Goal: Task Accomplishment & Management: Manage account settings

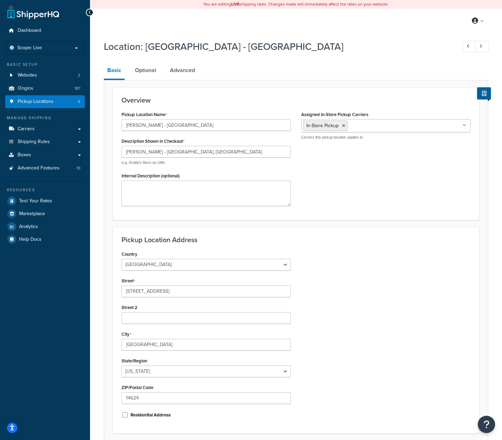
select select "32"
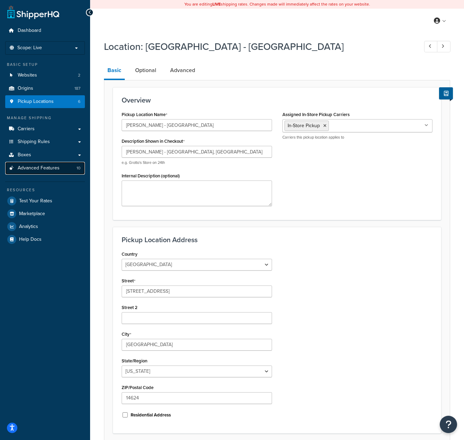
click at [35, 167] on span "Advanced Features" at bounding box center [39, 168] width 42 height 6
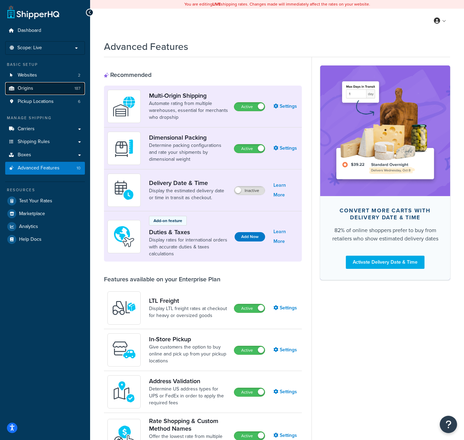
click at [44, 93] on link "Origins 187" at bounding box center [45, 88] width 80 height 13
click at [41, 104] on span "Pickup Locations" at bounding box center [36, 102] width 36 height 6
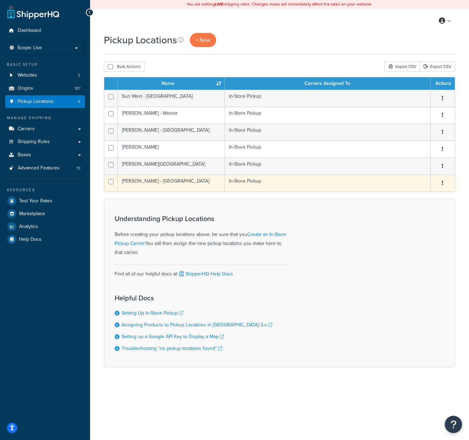
click at [196, 181] on td "[PERSON_NAME] - [GEOGRAPHIC_DATA]" at bounding box center [171, 183] width 107 height 17
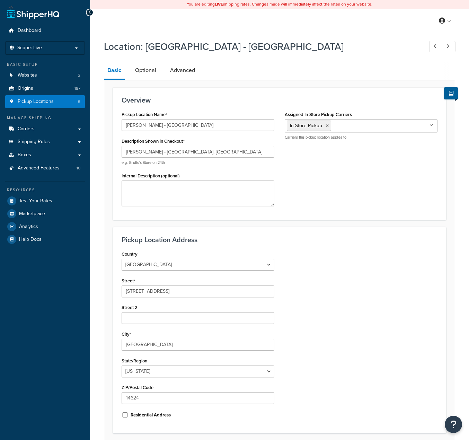
select select "32"
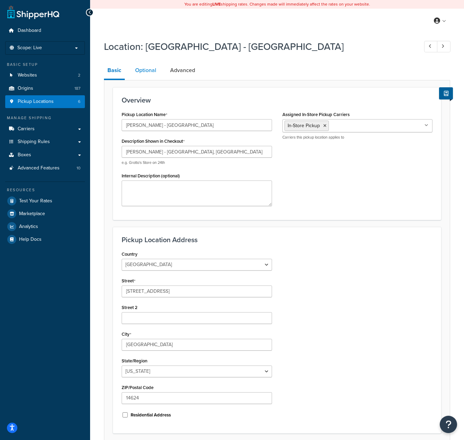
click at [141, 71] on link "Optional" at bounding box center [146, 70] width 28 height 17
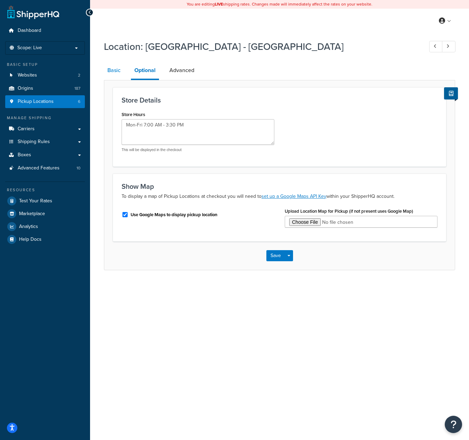
click at [115, 73] on link "Basic" at bounding box center [114, 70] width 20 height 17
select select "32"
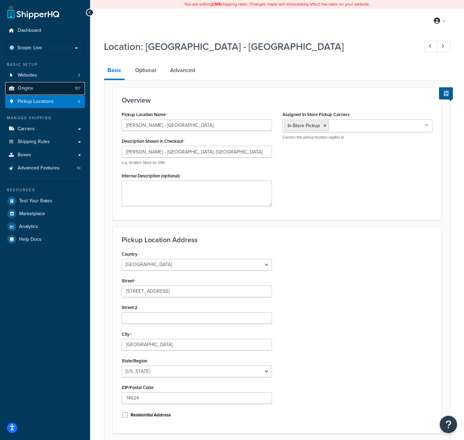
click at [30, 89] on span "Origins" at bounding box center [26, 89] width 16 height 6
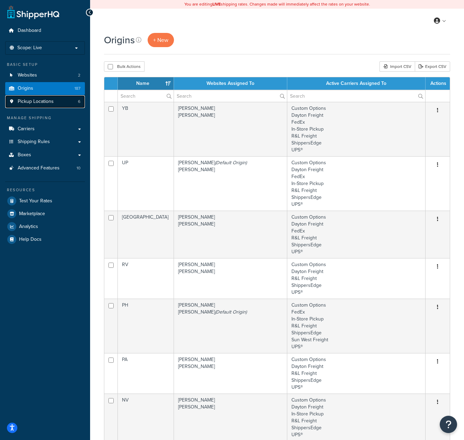
click at [40, 99] on span "Pickup Locations" at bounding box center [36, 102] width 36 height 6
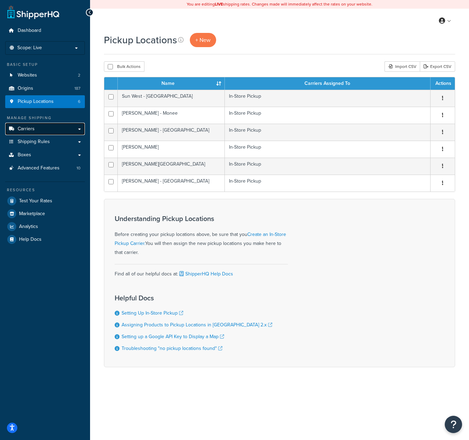
click at [38, 130] on link "Carriers" at bounding box center [45, 129] width 80 height 13
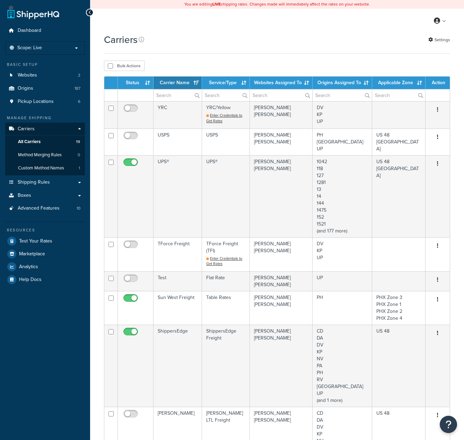
select select "15"
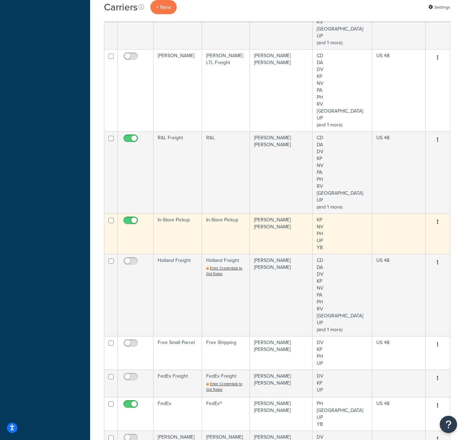
scroll to position [381, 0]
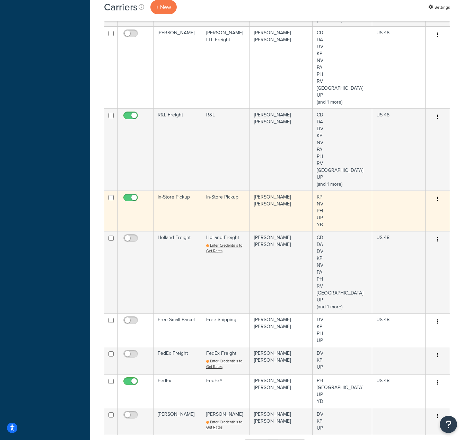
click at [350, 213] on td "KP NV PH UP YB" at bounding box center [343, 211] width 60 height 41
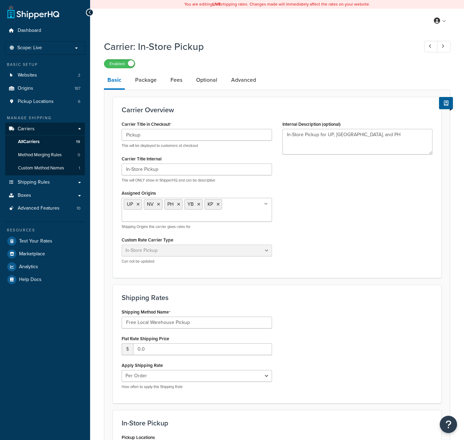
select select "pickup"
click at [238, 78] on link "Advanced" at bounding box center [244, 80] width 32 height 17
select select "false"
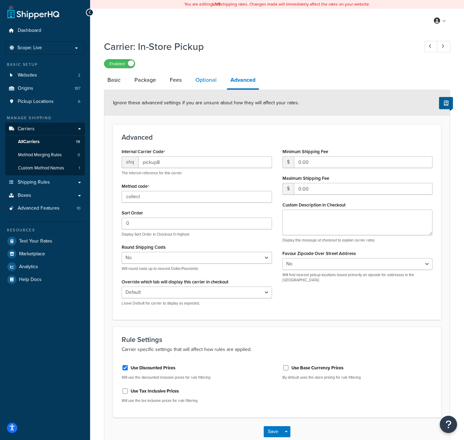
click at [201, 81] on link "Optional" at bounding box center [206, 80] width 28 height 17
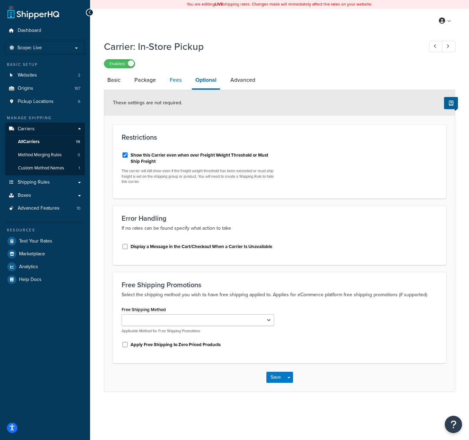
click at [175, 79] on link "Fees" at bounding box center [175, 80] width 19 height 17
select select "AFTER"
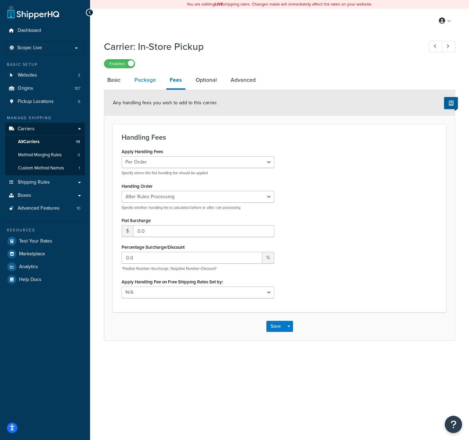
click at [145, 81] on link "Package" at bounding box center [145, 80] width 28 height 17
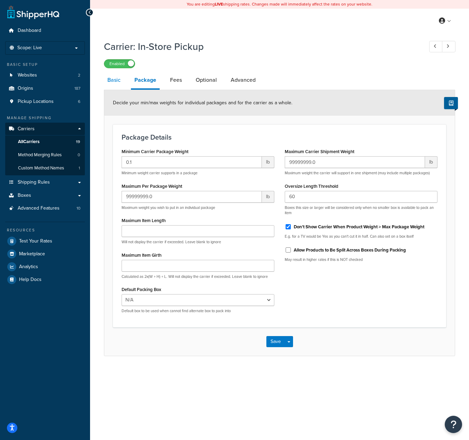
click at [117, 83] on link "Basic" at bounding box center [114, 80] width 20 height 17
select select "pickup"
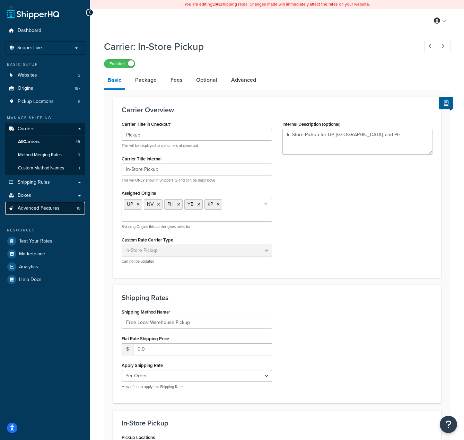
click at [41, 204] on link "Advanced Features 10" at bounding box center [45, 208] width 80 height 13
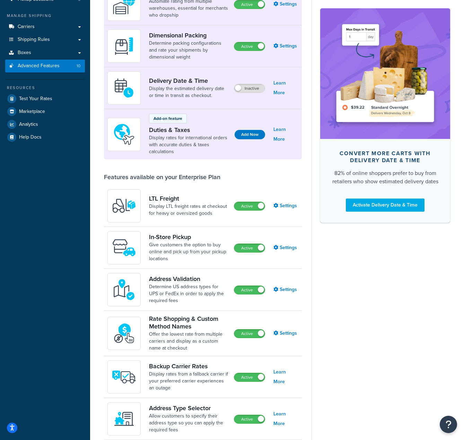
scroll to position [104, 0]
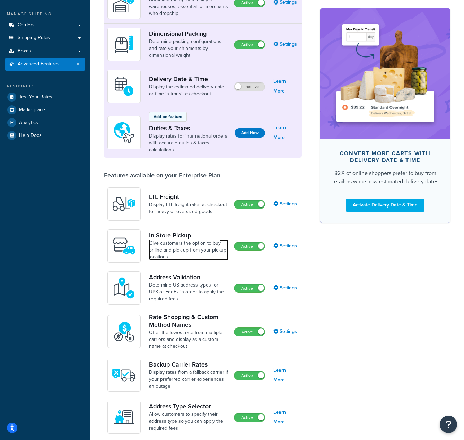
click at [171, 245] on link "Give customers the option to buy online and pick up from your pickup locations" at bounding box center [188, 250] width 79 height 21
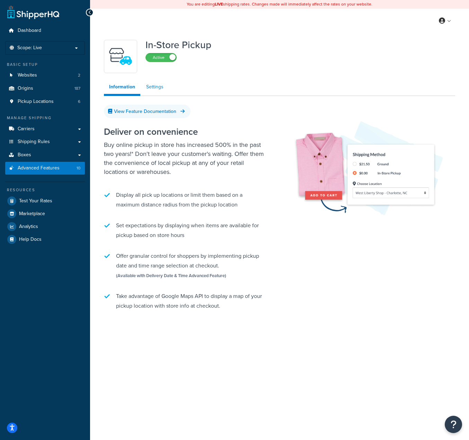
click at [158, 89] on link "Settings" at bounding box center [155, 87] width 28 height 14
select select "inline"
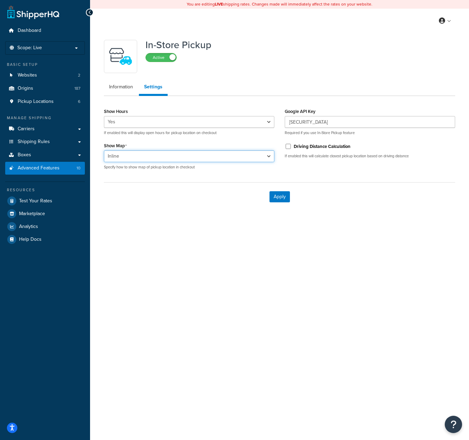
click at [251, 158] on select "undefined Hidden Inline Popup" at bounding box center [189, 156] width 170 height 12
click at [358, 210] on div "Apply" at bounding box center [279, 196] width 351 height 29
click at [132, 157] on select "undefined Hidden Inline Popup" at bounding box center [189, 156] width 170 height 12
click at [156, 184] on div "Apply" at bounding box center [279, 196] width 351 height 29
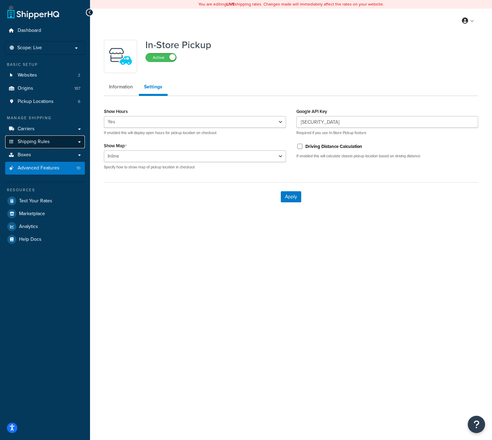
click at [33, 146] on link "Shipping Rules" at bounding box center [45, 141] width 80 height 13
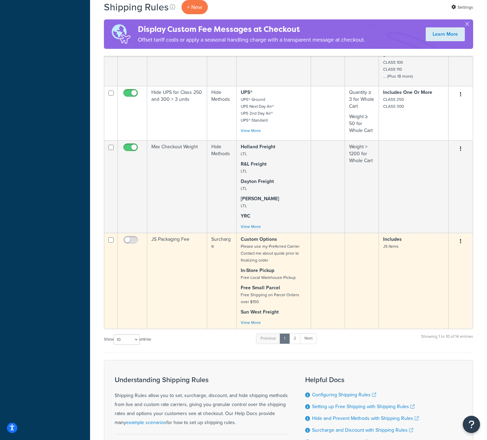
scroll to position [347, 0]
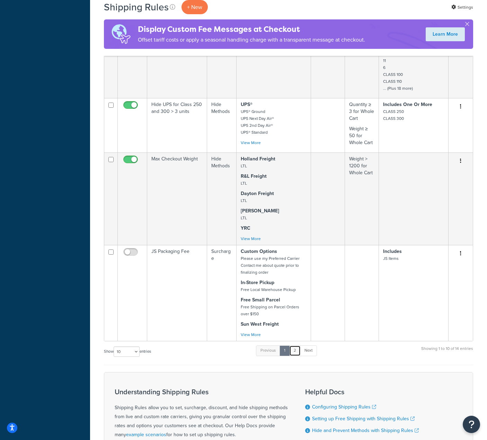
click at [297, 353] on link "2" at bounding box center [294, 350] width 11 height 10
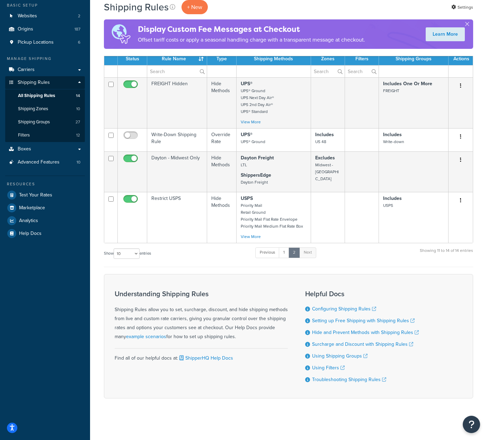
scroll to position [0, 0]
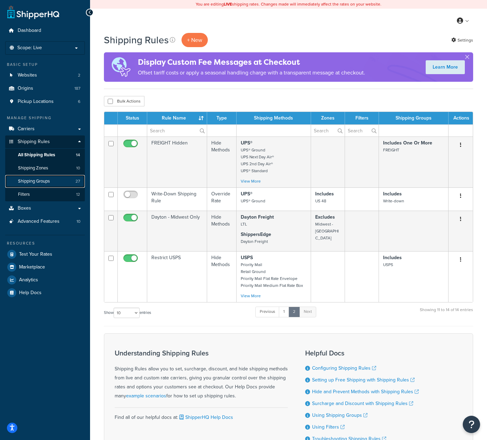
click at [34, 185] on link "Shipping Groups 27" at bounding box center [45, 181] width 80 height 13
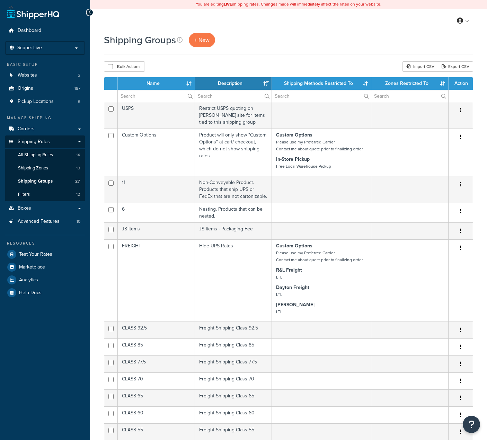
select select "15"
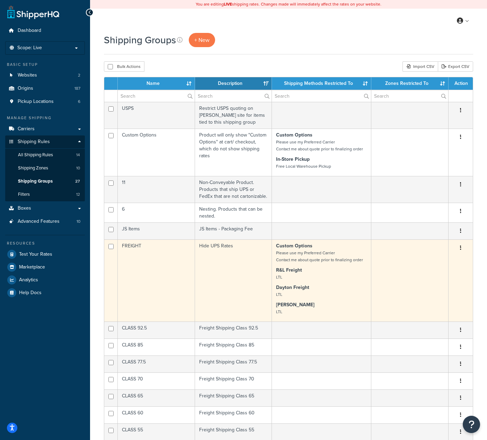
click at [341, 284] on p "Dayton Freight LTL" at bounding box center [321, 291] width 91 height 14
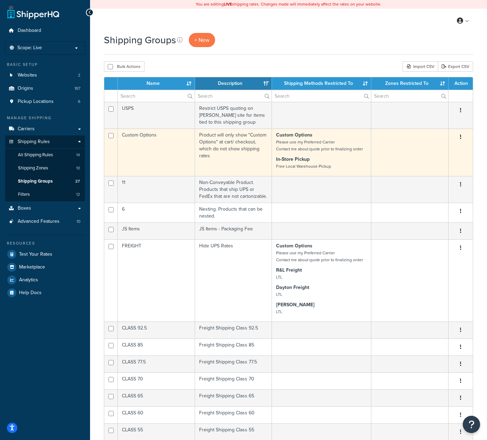
click at [343, 143] on p "Custom Options Please use my Preferred Carrier Contact me about quote prior to …" at bounding box center [321, 142] width 91 height 21
click at [393, 158] on td at bounding box center [409, 152] width 77 height 47
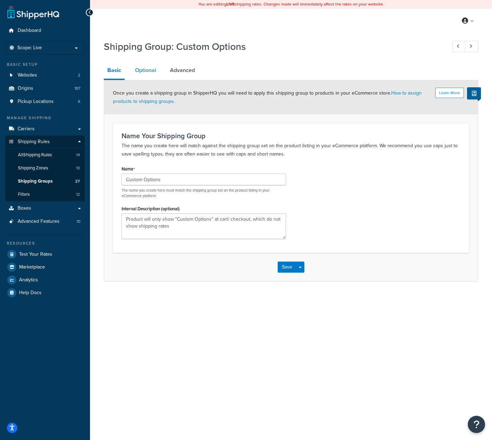
click at [148, 73] on link "Optional" at bounding box center [146, 70] width 28 height 17
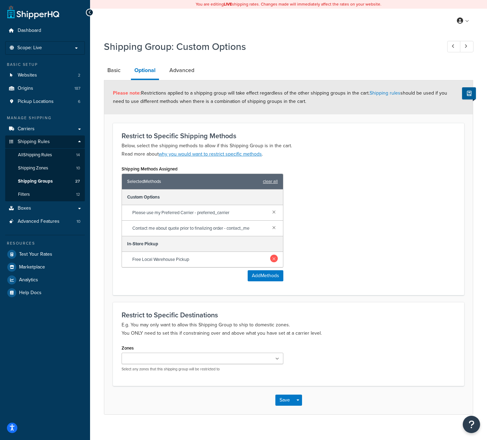
click at [273, 259] on link at bounding box center [274, 259] width 8 height 8
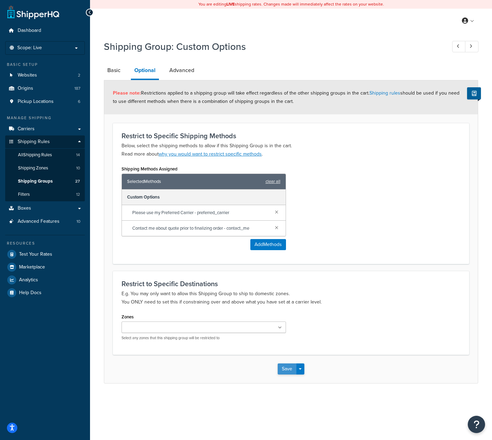
click at [287, 367] on button "Save" at bounding box center [287, 369] width 19 height 11
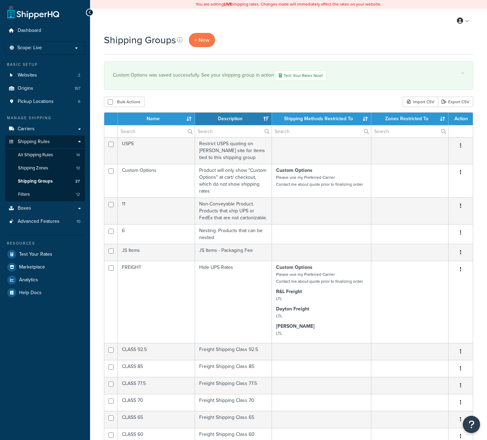
select select "15"
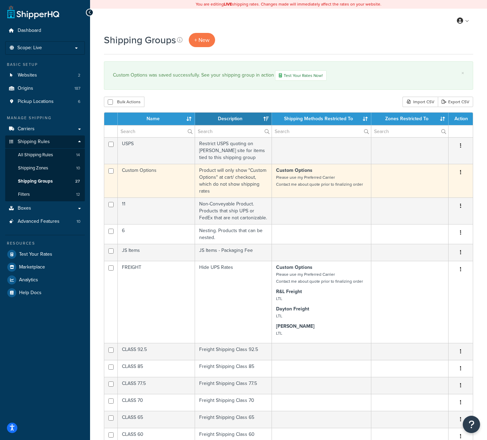
click at [397, 172] on td at bounding box center [409, 181] width 77 height 34
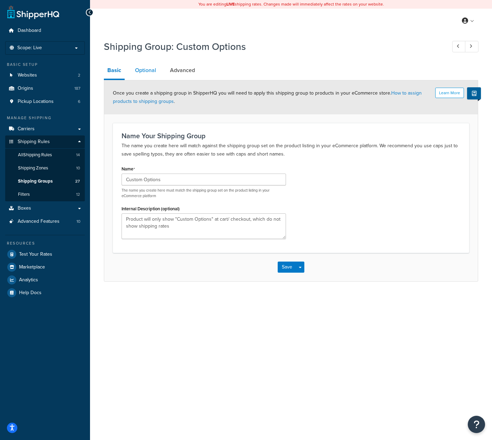
click at [142, 74] on link "Optional" at bounding box center [146, 70] width 28 height 17
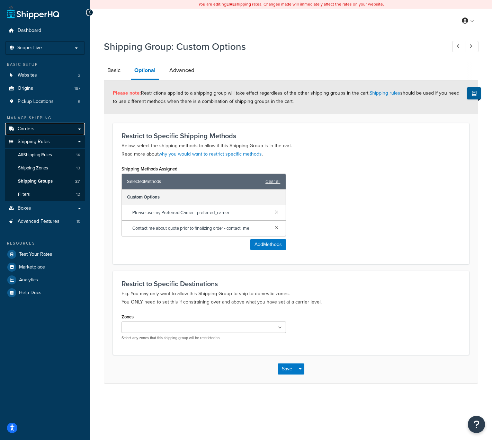
click at [50, 129] on link "Carriers" at bounding box center [45, 129] width 80 height 13
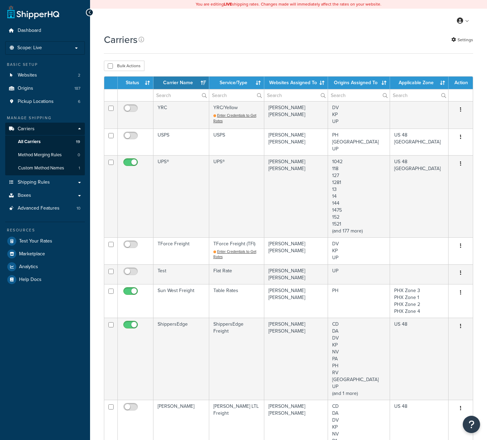
select select "15"
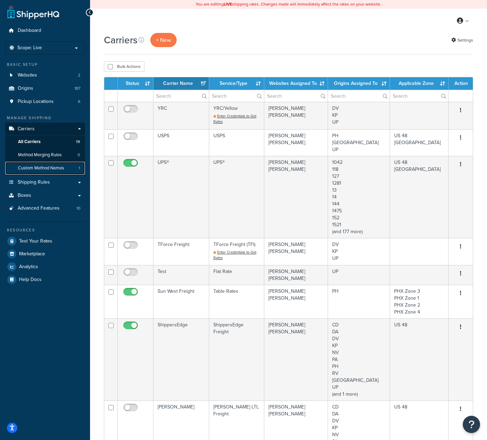
click at [53, 169] on span "Custom Method Names" at bounding box center [41, 168] width 46 height 6
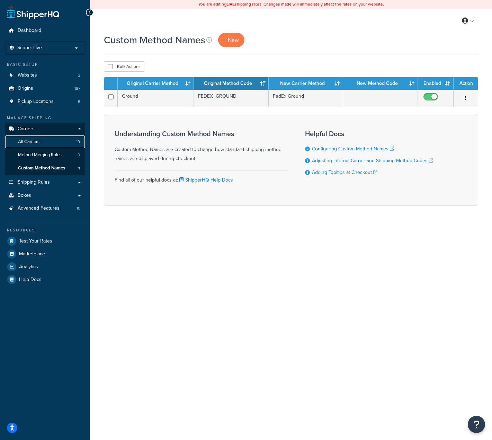
click at [38, 141] on span "All Carriers" at bounding box center [28, 142] width 21 height 6
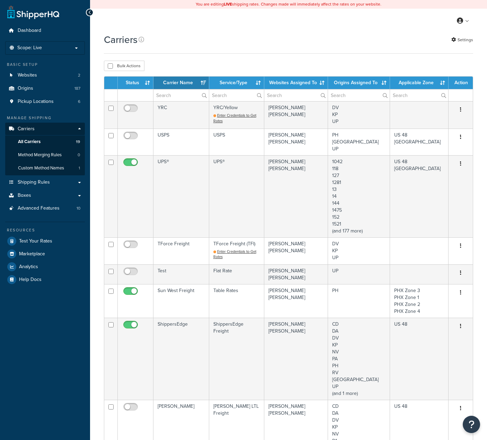
select select "15"
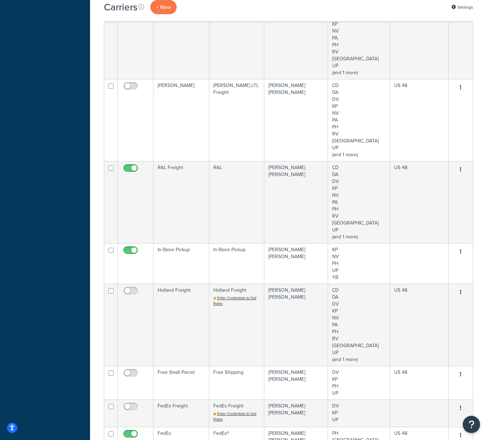
scroll to position [347, 0]
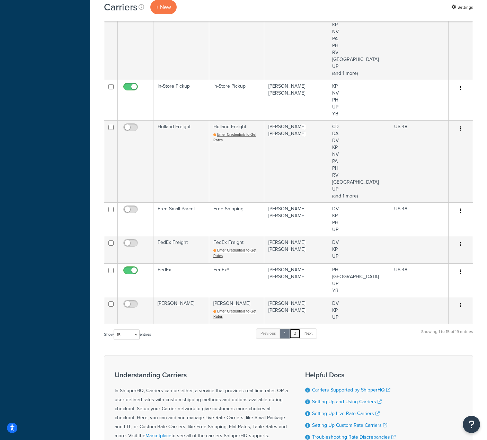
click at [295, 334] on link "2" at bounding box center [294, 334] width 11 height 10
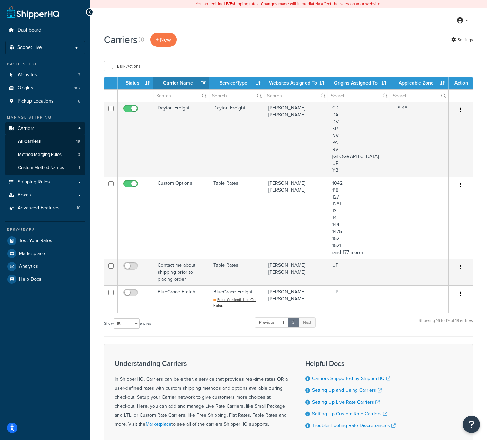
scroll to position [0, 0]
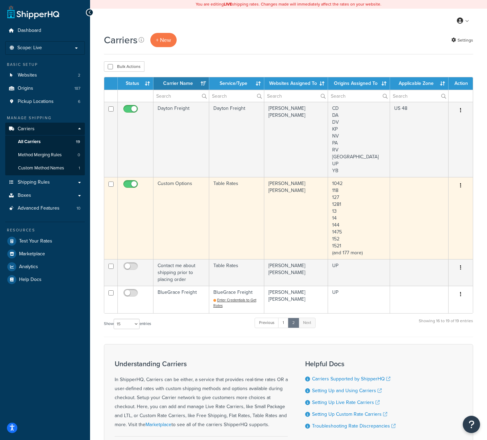
click at [244, 237] on td "Table Rates" at bounding box center [236, 218] width 55 height 82
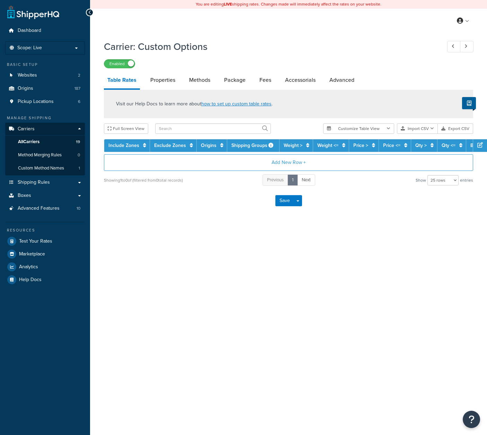
select select "25"
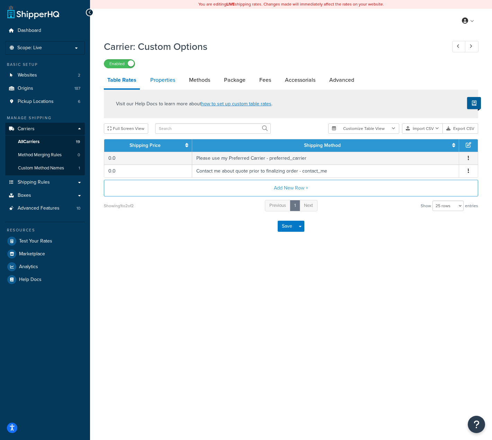
click at [163, 80] on link "Properties" at bounding box center [163, 80] width 32 height 17
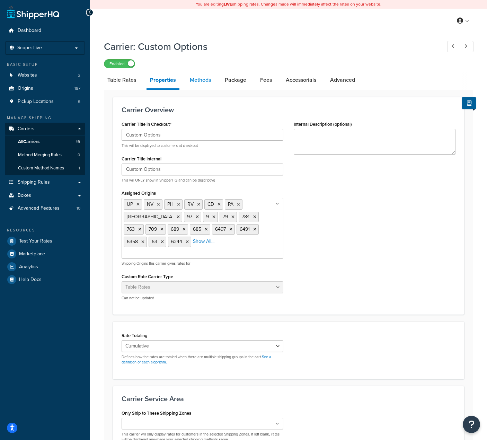
click at [204, 78] on link "Methods" at bounding box center [200, 80] width 28 height 17
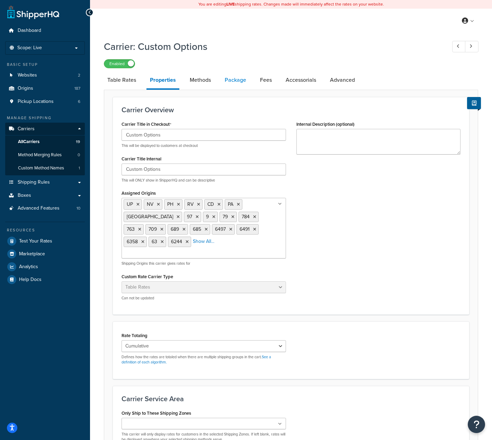
select select "25"
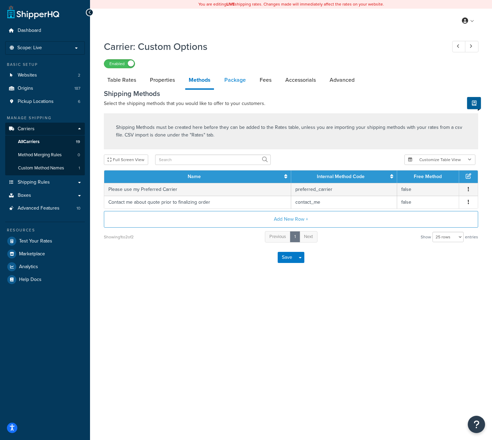
click at [236, 82] on link "Package" at bounding box center [235, 80] width 28 height 17
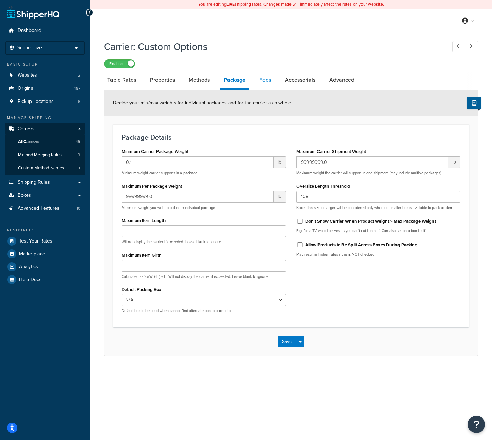
click at [262, 79] on link "Fees" at bounding box center [265, 80] width 19 height 17
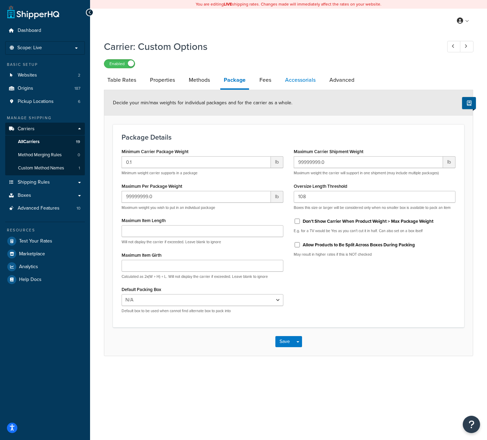
select select "AFTER"
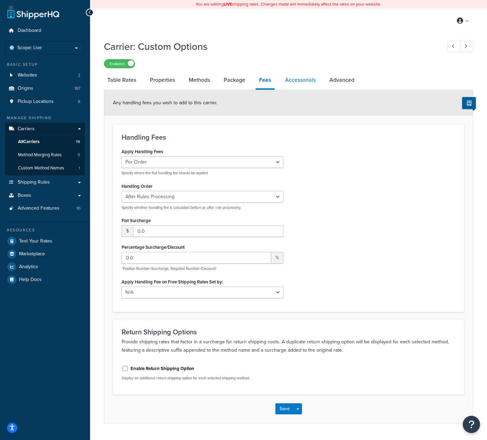
click at [294, 78] on link "Accessorials" at bounding box center [300, 80] width 37 height 17
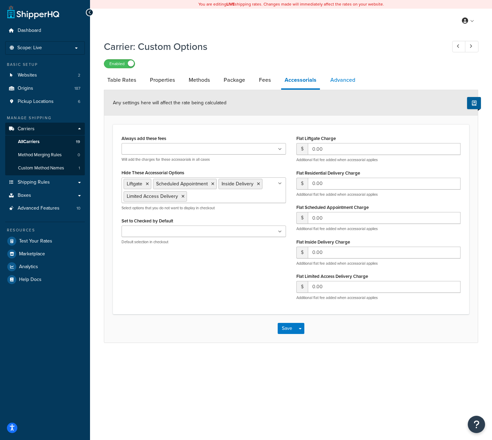
click at [344, 81] on link "Advanced" at bounding box center [343, 80] width 32 height 17
select select "false"
